Goal: Find specific page/section: Find specific page/section

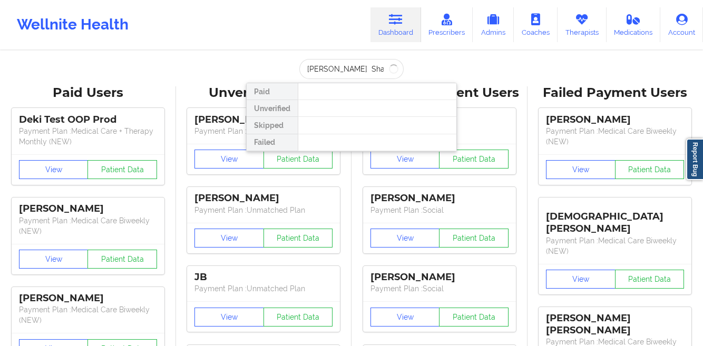
click at [340, 67] on input "[PERSON_NAME] Shasta" at bounding box center [351, 69] width 104 height 20
paste input "[PERSON_NAME]"
paste input "Hello [PERSON_NAME], hope you're doing great [DATE]! Just following up on our p…"
type input "Hello [PERSON_NAME], hope you're doing great [DATE]! Just following up on our p…"
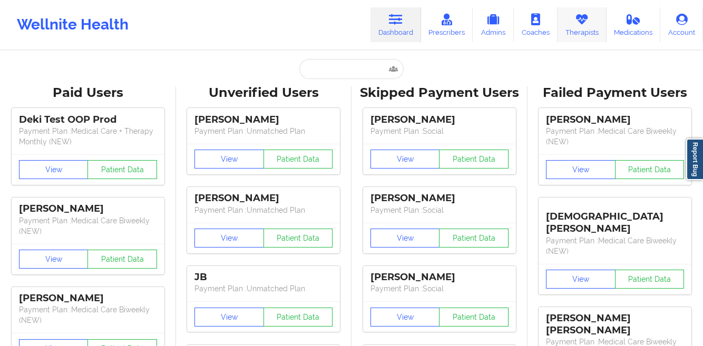
click at [586, 17] on icon at bounding box center [582, 20] width 14 height 12
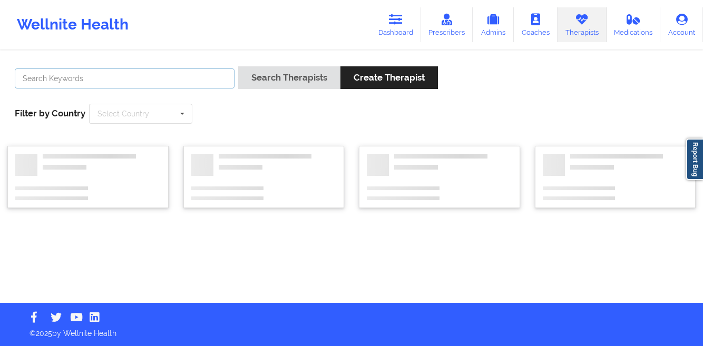
click at [189, 74] on input "text" at bounding box center [125, 79] width 220 height 20
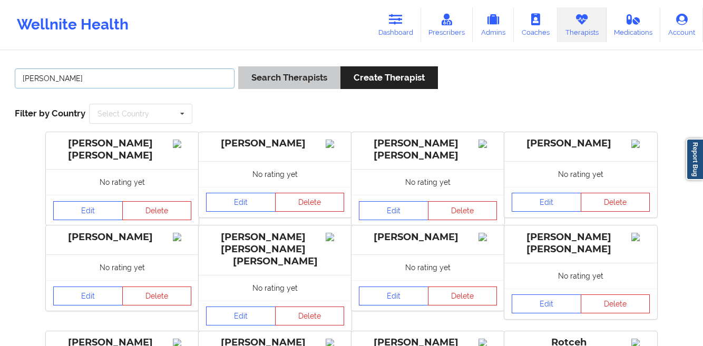
type input "[PERSON_NAME]"
click at [274, 84] on button "Search Therapists" at bounding box center [289, 77] width 102 height 23
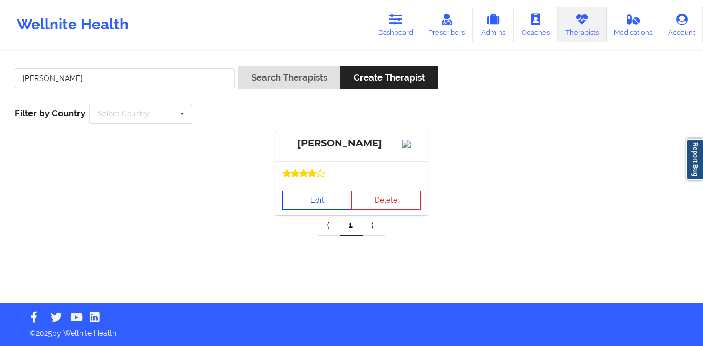
click at [296, 210] on link "Edit" at bounding box center [317, 200] width 70 height 19
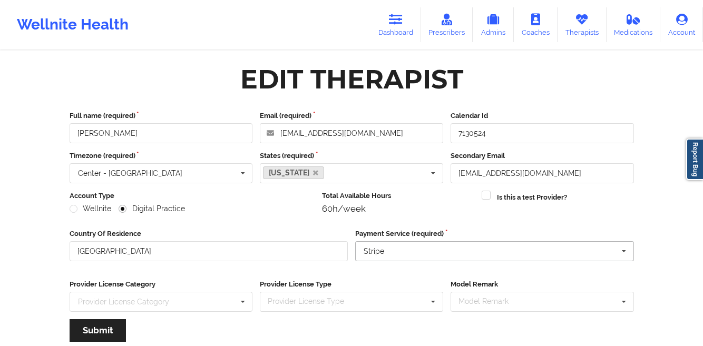
scroll to position [126, 0]
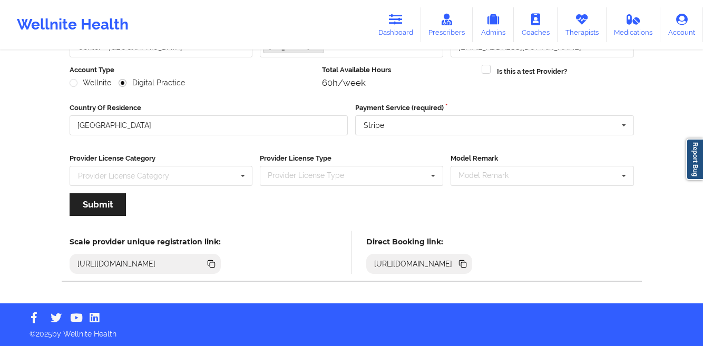
click at [464, 262] on icon at bounding box center [461, 262] width 5 height 5
click at [392, 26] on link "Dashboard" at bounding box center [395, 24] width 51 height 35
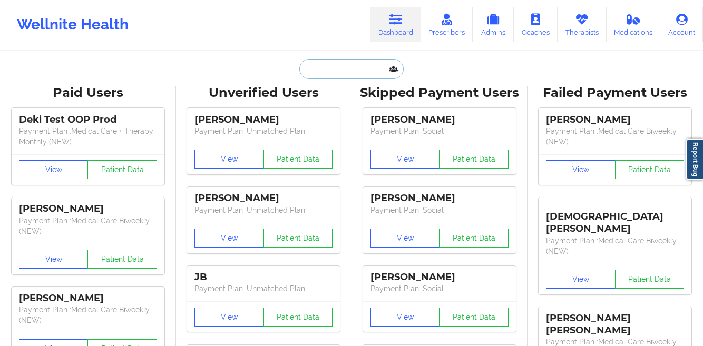
click at [315, 72] on input "text" at bounding box center [351, 69] width 104 height 20
paste input "[PERSON_NAME]"
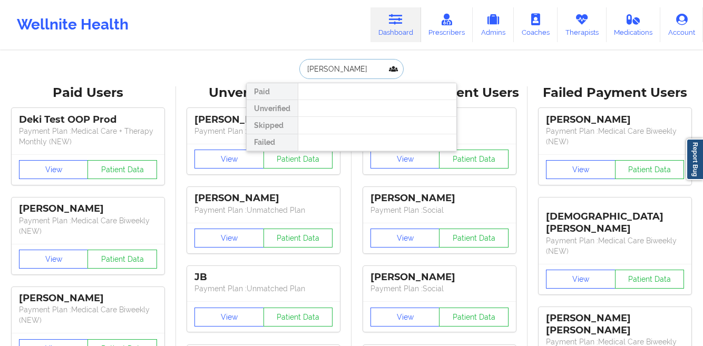
paste input "[PERSON_NAME]"
click at [349, 74] on input "[PERSON_NAME]" at bounding box center [351, 69] width 104 height 20
paste input "[PERSON_NAME]"
type input "[PERSON_NAME]"
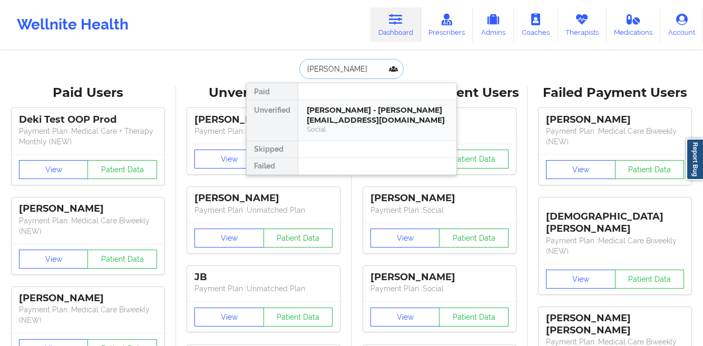
click at [323, 111] on div "[PERSON_NAME] - [PERSON_NAME][EMAIL_ADDRESS][DOMAIN_NAME]" at bounding box center [377, 114] width 141 height 19
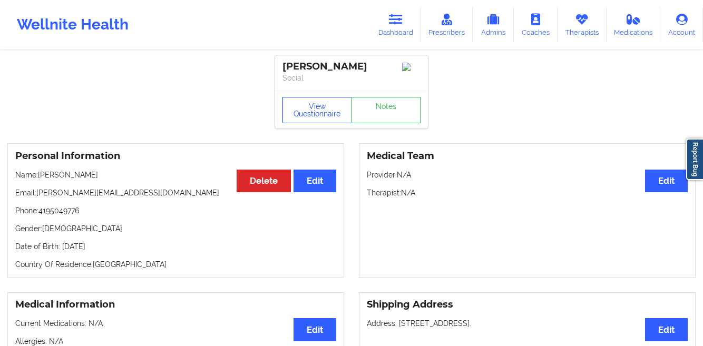
click at [306, 105] on button "View Questionnaire" at bounding box center [317, 110] width 70 height 26
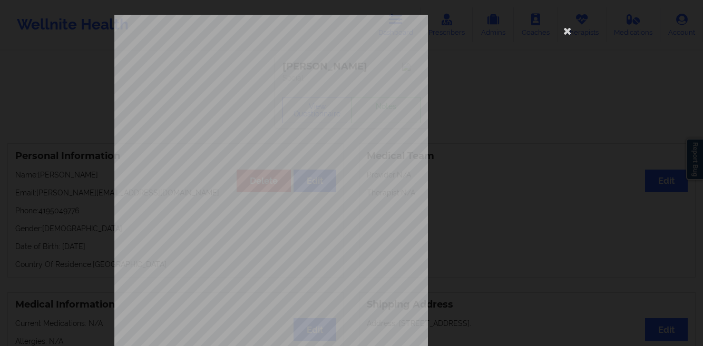
scroll to position [157, 0]
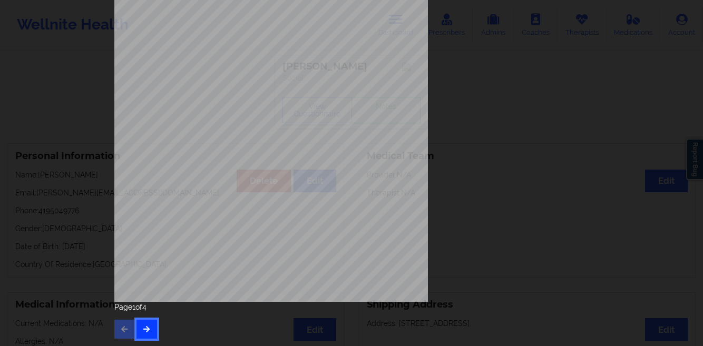
click at [142, 328] on icon "button" at bounding box center [146, 329] width 9 height 6
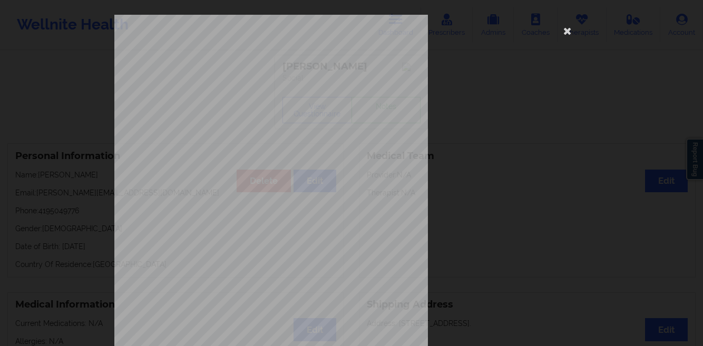
click at [49, 201] on div "This patient has not provided the type of insurance Insurance Member ID for pat…" at bounding box center [351, 173] width 703 height 346
